Goal: Task Accomplishment & Management: Manage account settings

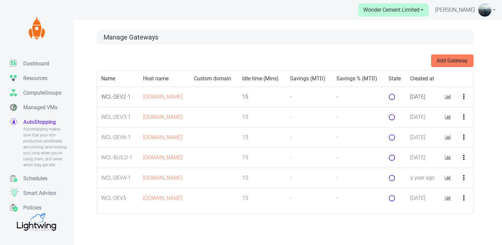
drag, startPoint x: 0, startPoint y: 0, endPoint x: 464, endPoint y: 106, distance: 476.4
click at [464, 101] on icon "more_vert" at bounding box center [464, 97] width 8 height 8
click at [466, 119] on button "Edit" at bounding box center [474, 120] width 52 height 11
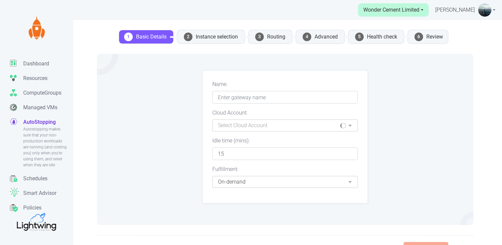
type input "WCL-DEV2-1"
click at [324, 36] on li "4 Advanced" at bounding box center [320, 37] width 49 height 14
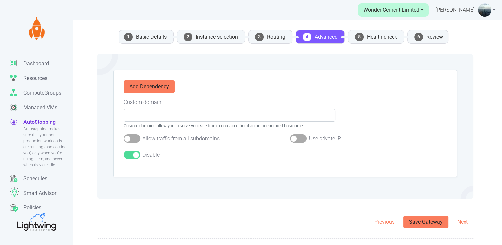
click at [129, 161] on div "Disable" at bounding box center [202, 156] width 157 height 11
click at [128, 155] on div at bounding box center [132, 155] width 17 height 8
click at [0, 0] on input "checkbox" at bounding box center [0, 0] width 0 height 0
click at [425, 218] on button "Save Gateway" at bounding box center [425, 222] width 45 height 13
